Goal: Find specific page/section: Find specific page/section

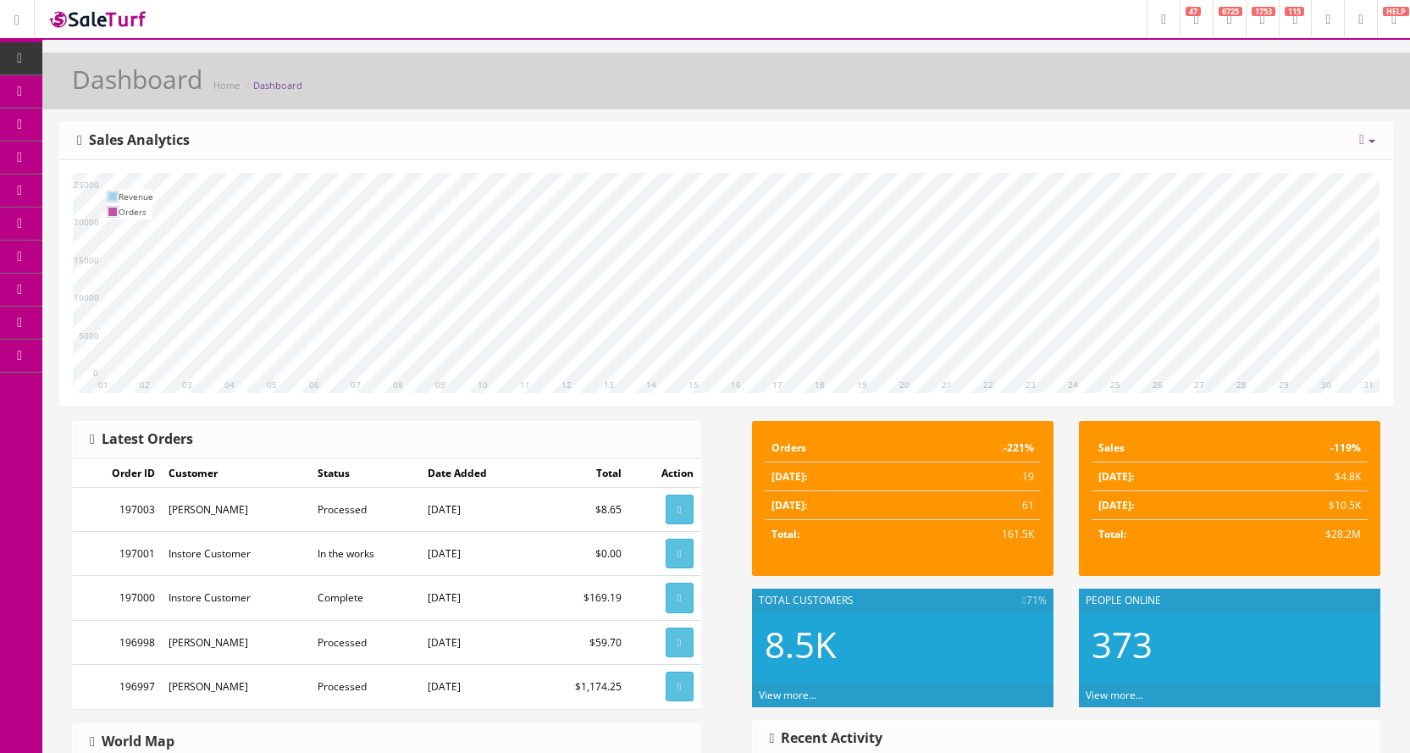
click at [98, 95] on icon at bounding box center [89, 91] width 18 height 14
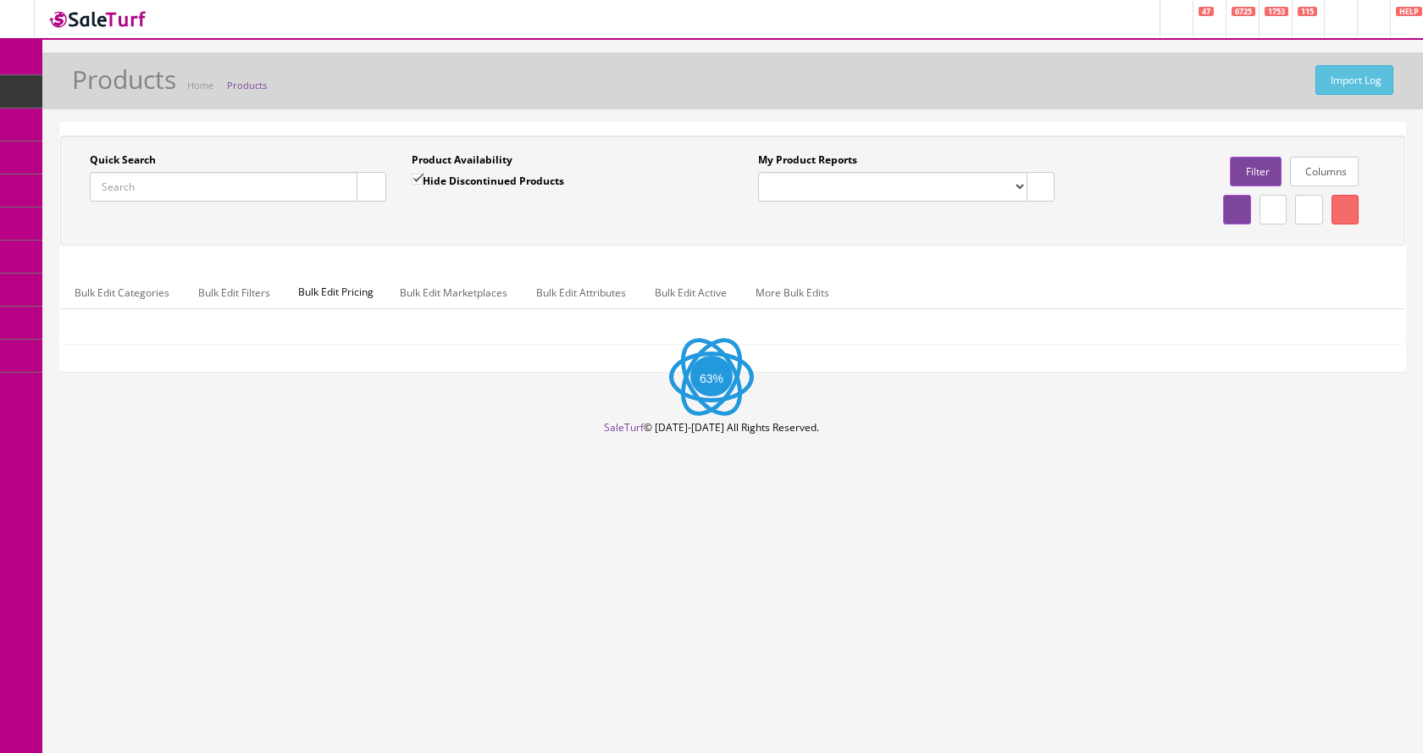
click at [199, 186] on input "Quick Search" at bounding box center [224, 187] width 268 height 30
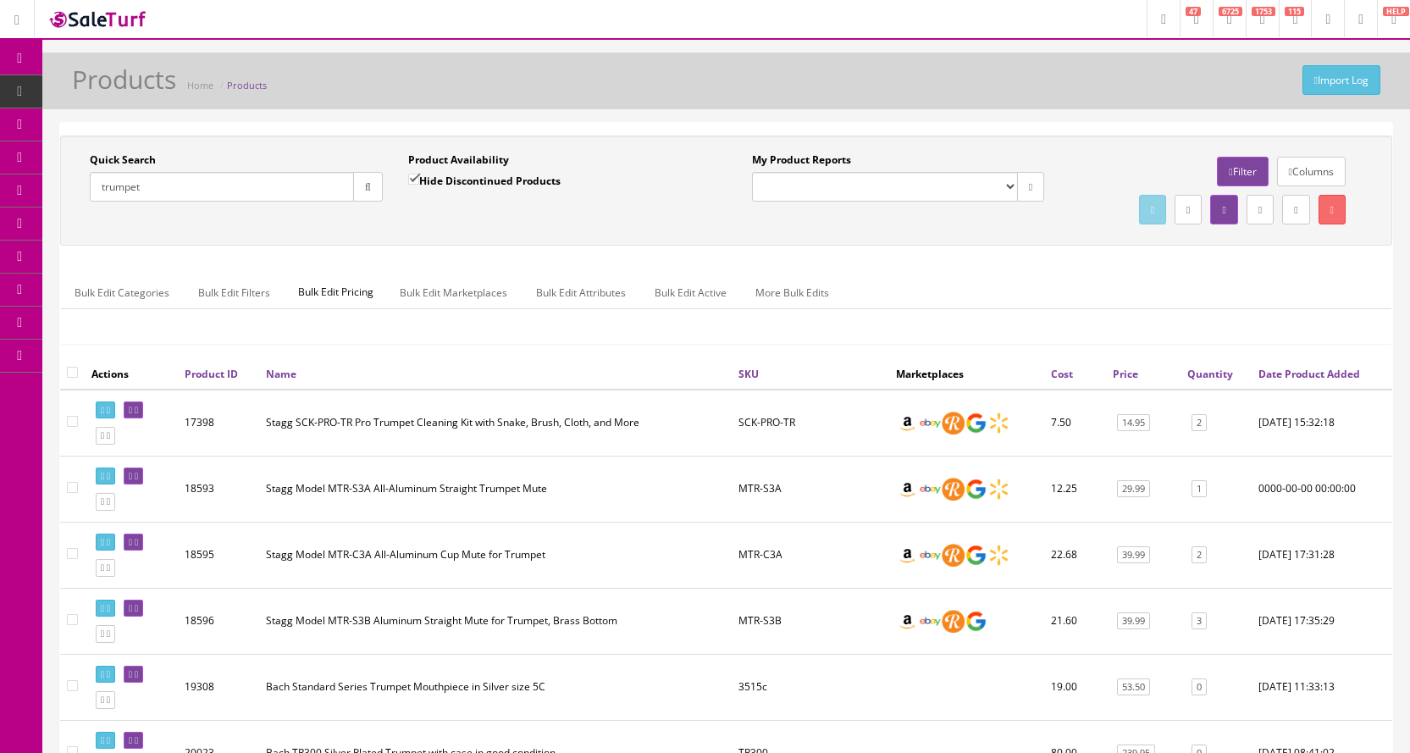
type input "trumpet"
